Goal: Transaction & Acquisition: Book appointment/travel/reservation

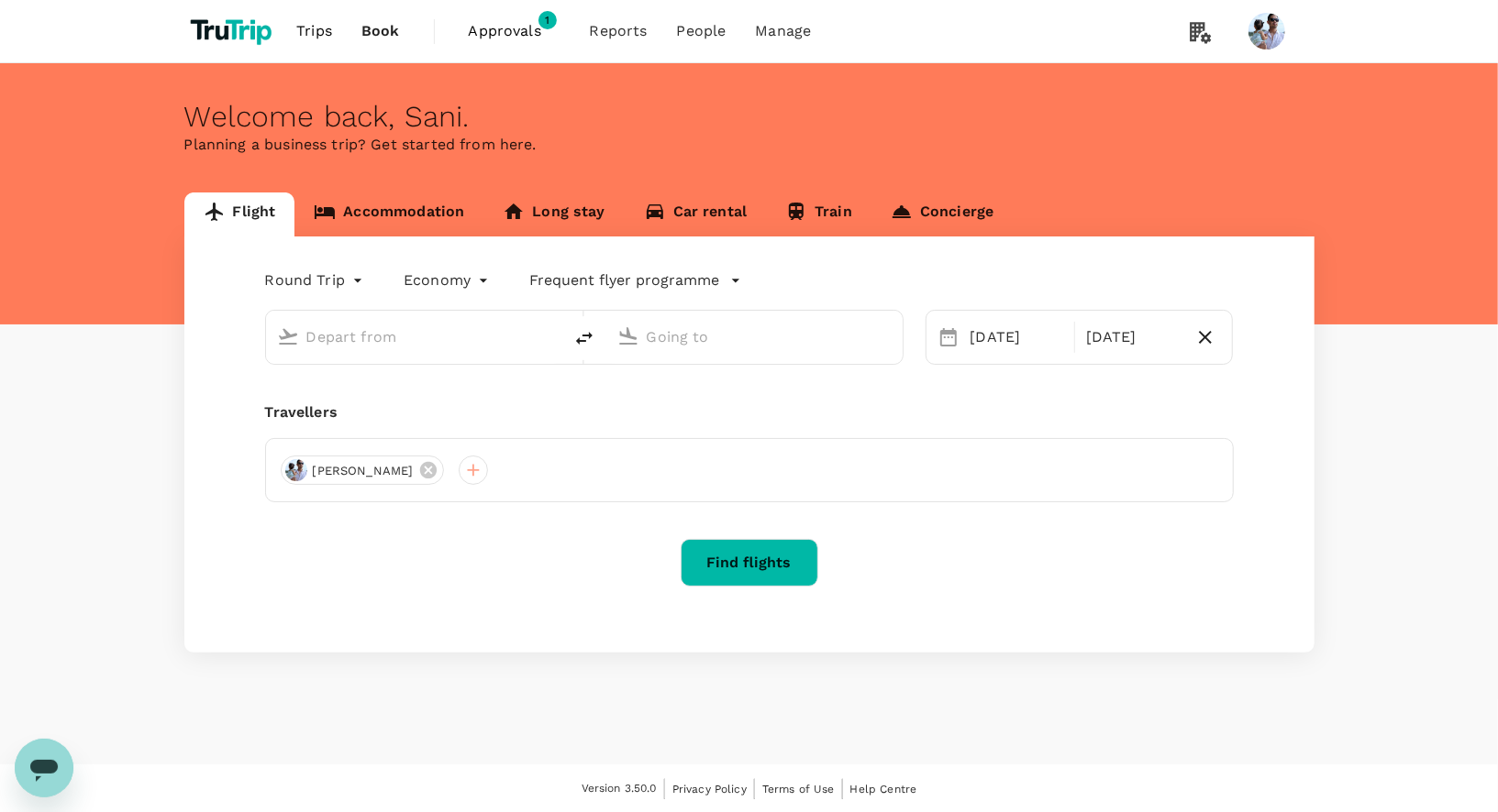
type input "[GEOGRAPHIC_DATA], [GEOGRAPHIC_DATA] (any)"
type input "Penang, [GEOGRAPHIC_DATA] (any)"
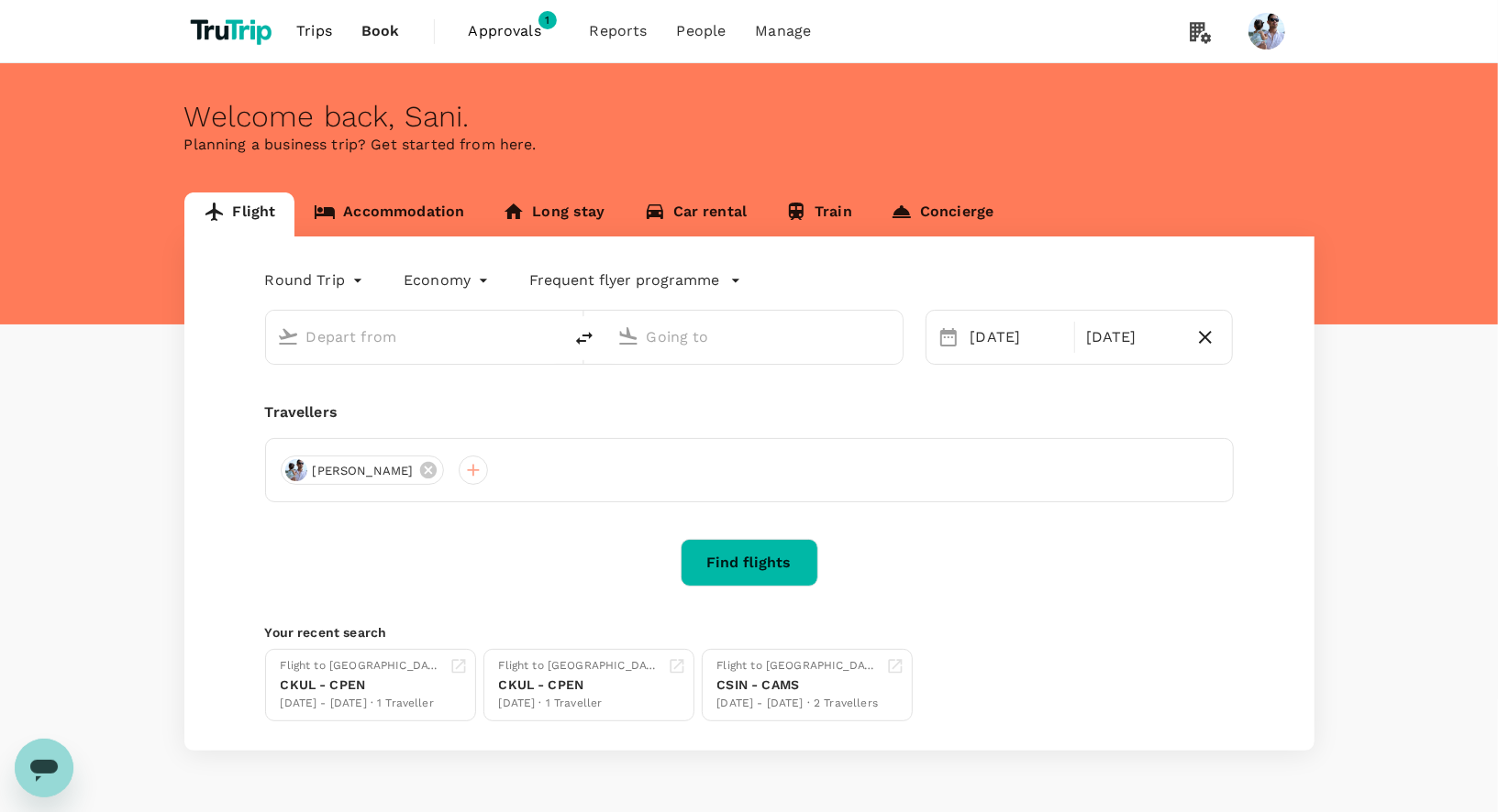
type input "[GEOGRAPHIC_DATA], [GEOGRAPHIC_DATA] (any)"
type input "Penang, [GEOGRAPHIC_DATA] (any)"
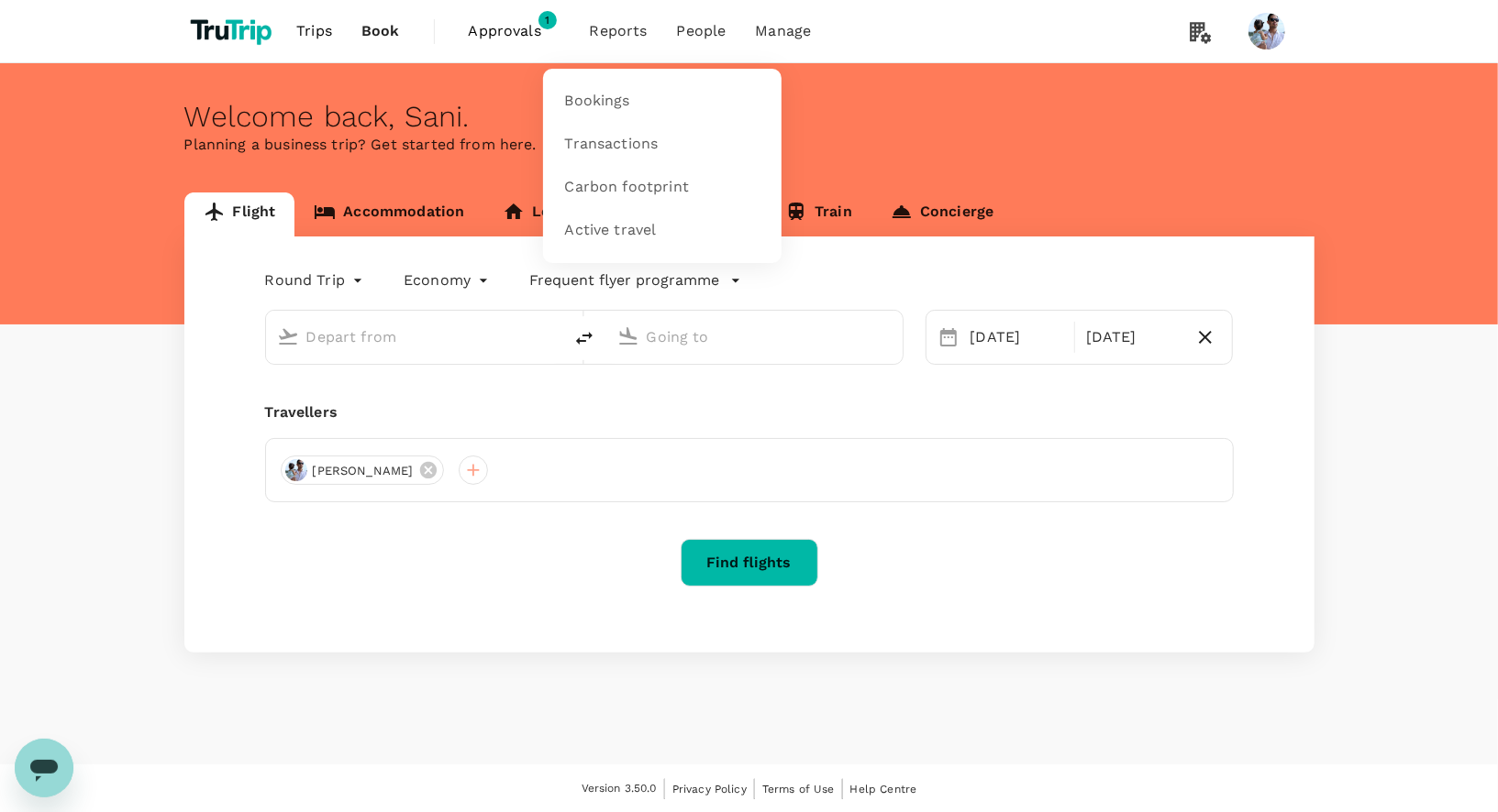
type input "[GEOGRAPHIC_DATA], [GEOGRAPHIC_DATA] (any)"
type input "Penang, [GEOGRAPHIC_DATA] (any)"
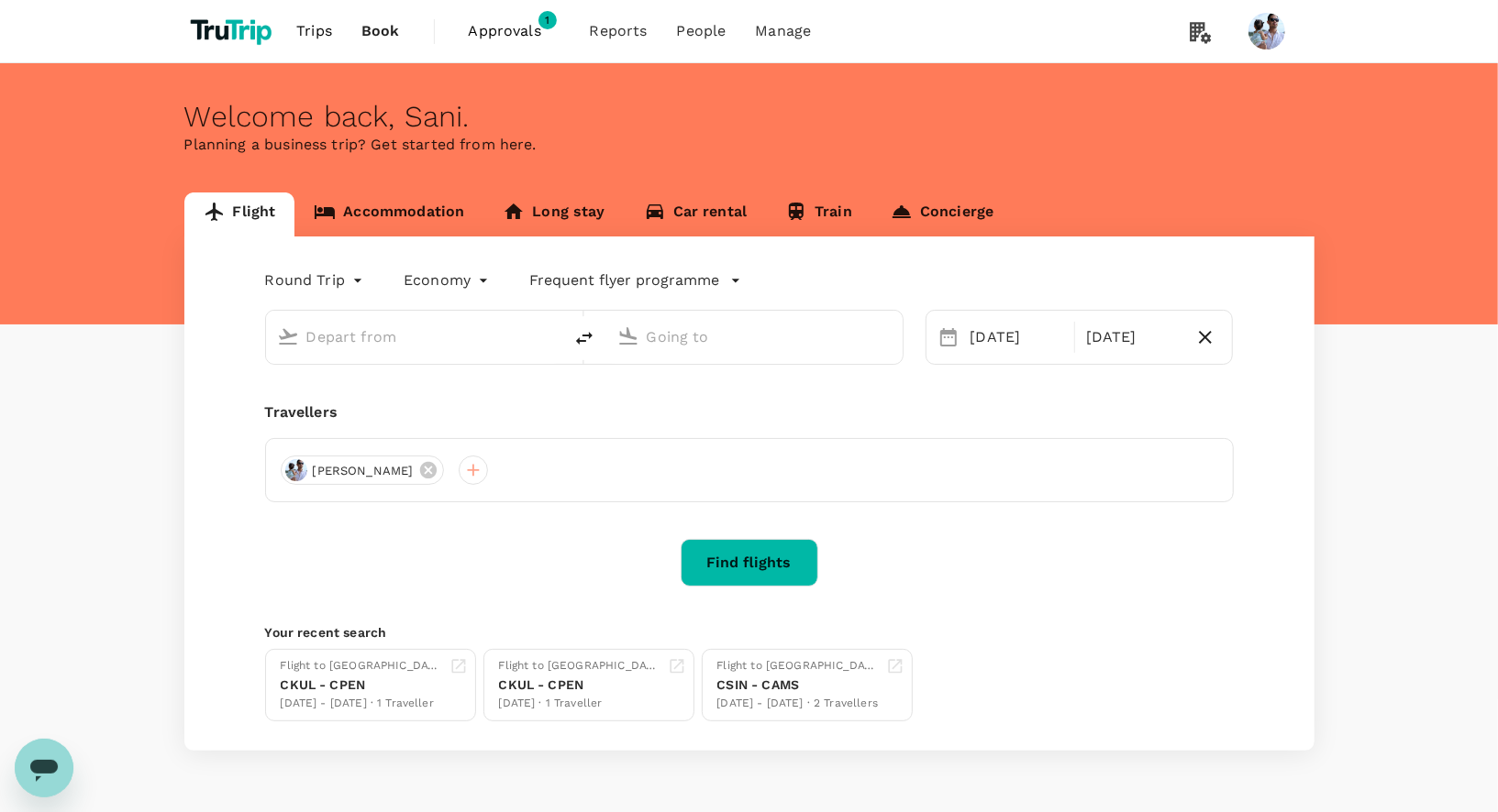
type input "[GEOGRAPHIC_DATA], [GEOGRAPHIC_DATA] (any)"
type input "Penang, [GEOGRAPHIC_DATA] (any)"
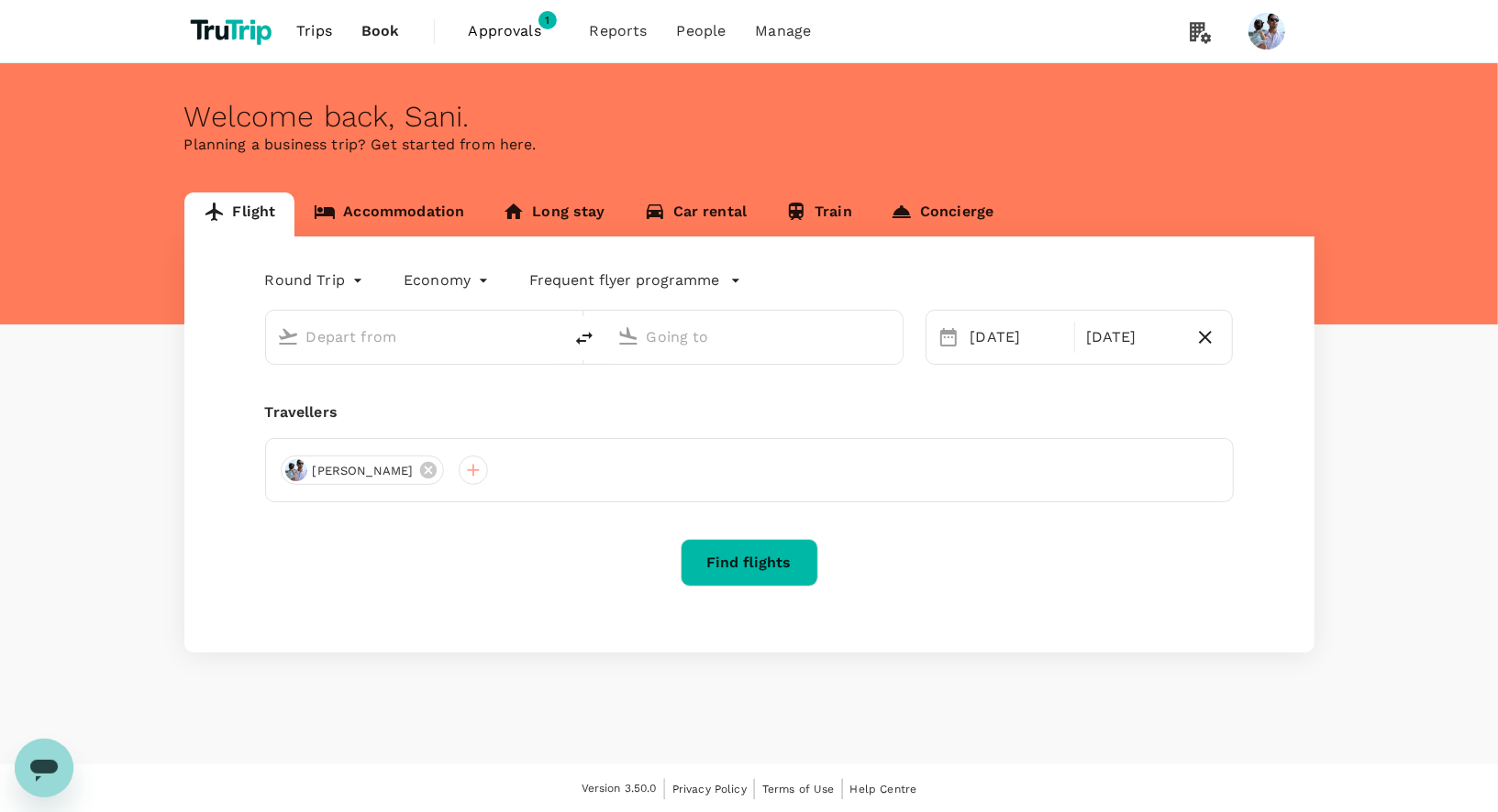
type input "[GEOGRAPHIC_DATA], [GEOGRAPHIC_DATA] (any)"
type input "Penang, [GEOGRAPHIC_DATA] (any)"
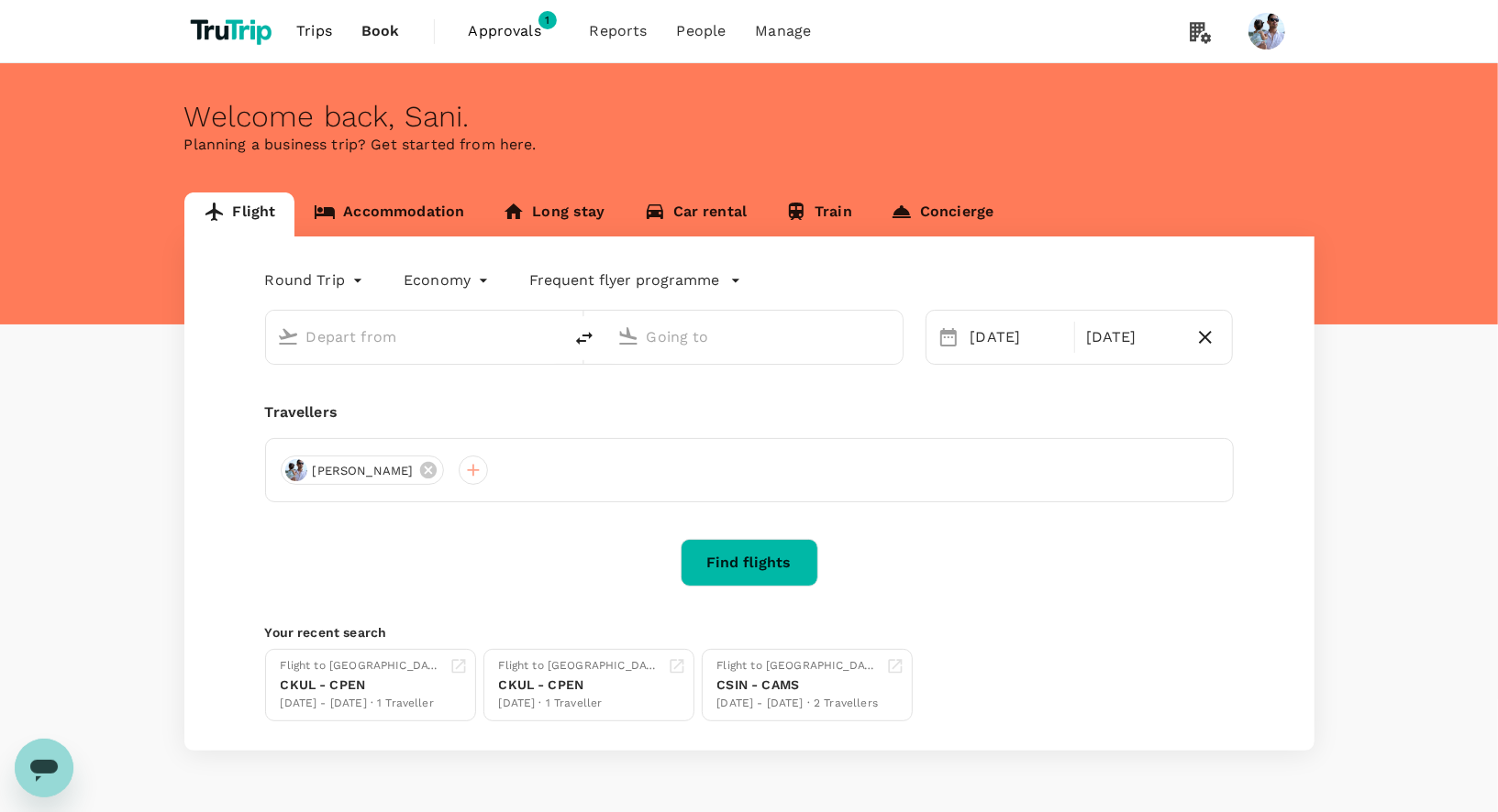
type input "[GEOGRAPHIC_DATA], [GEOGRAPHIC_DATA] (any)"
type input "Penang, [GEOGRAPHIC_DATA] (any)"
